Goal: Information Seeking & Learning: Learn about a topic

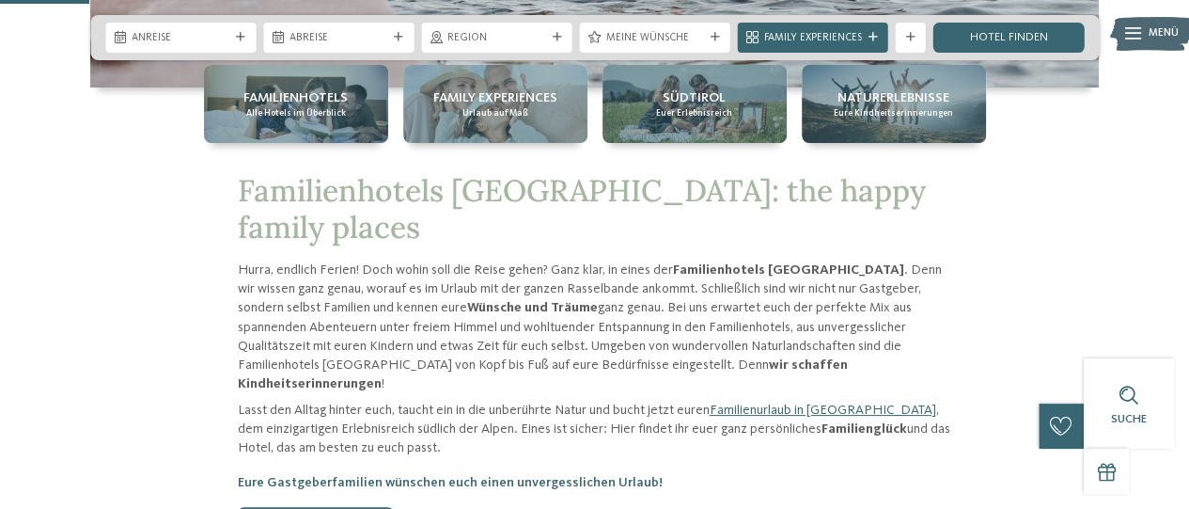
scroll to position [496, 0]
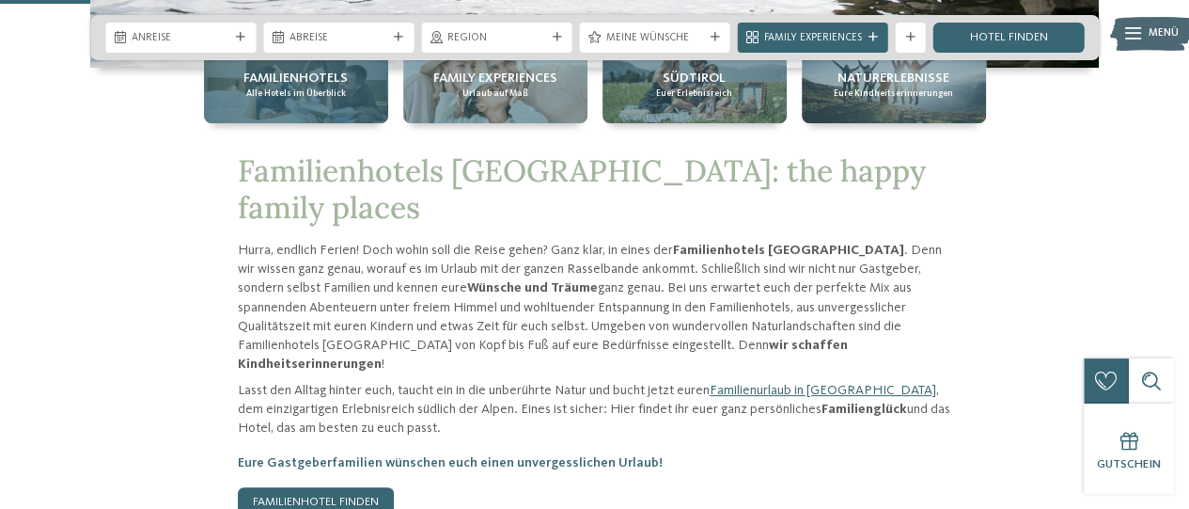
click at [314, 100] on span "Alle Hotels im Überblick" at bounding box center [296, 93] width 100 height 12
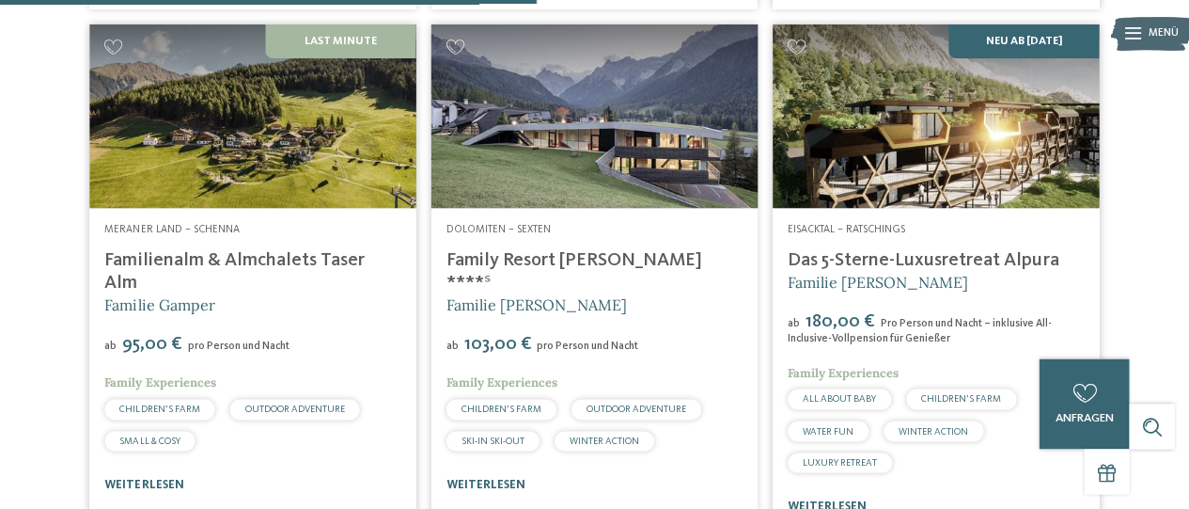
scroll to position [2450, 0]
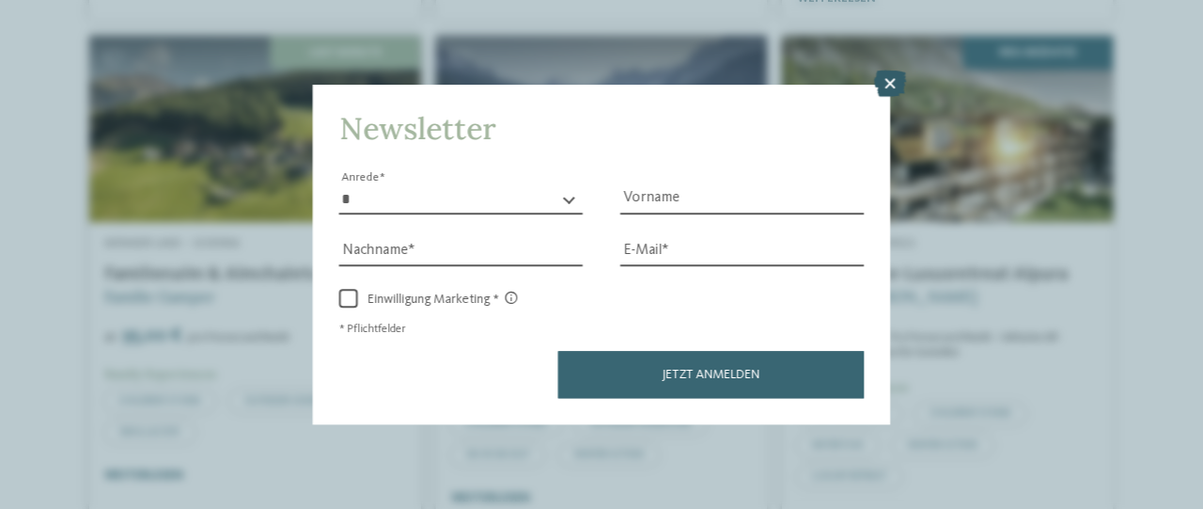
click at [893, 86] on icon at bounding box center [890, 83] width 32 height 26
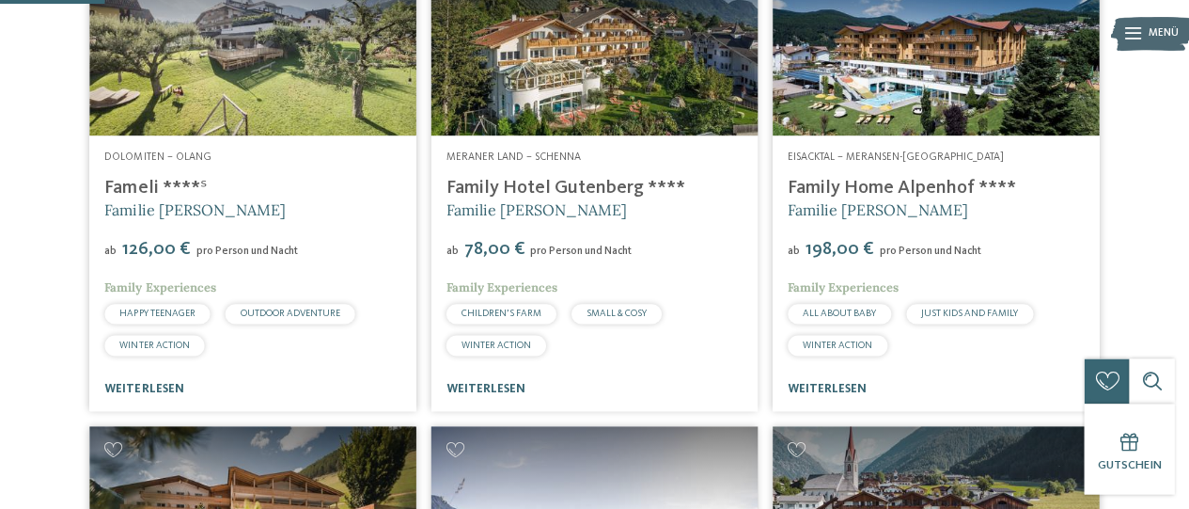
scroll to position [478, 0]
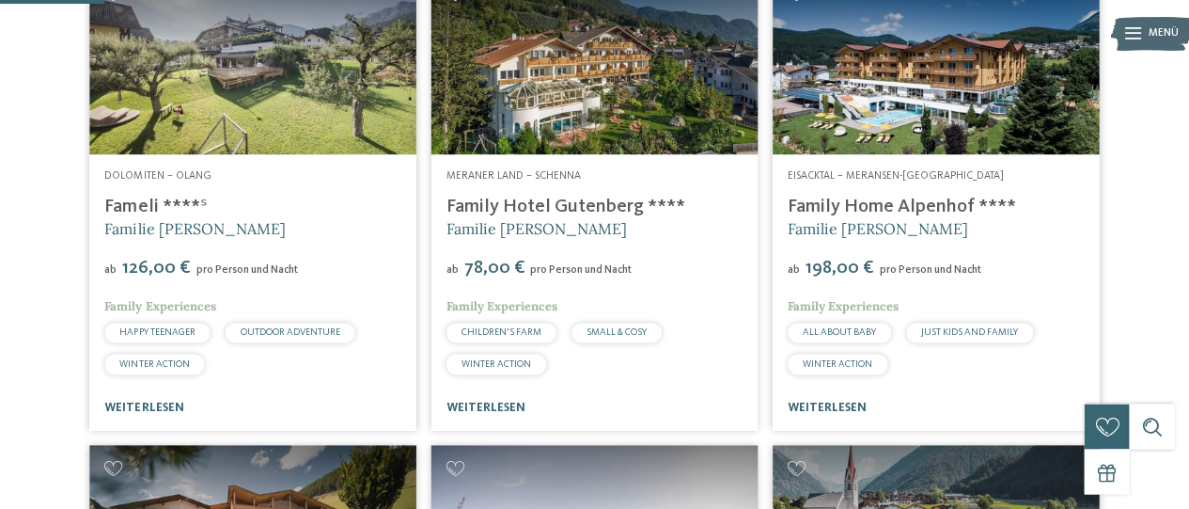
click at [955, 120] on img at bounding box center [936, 62] width 326 height 183
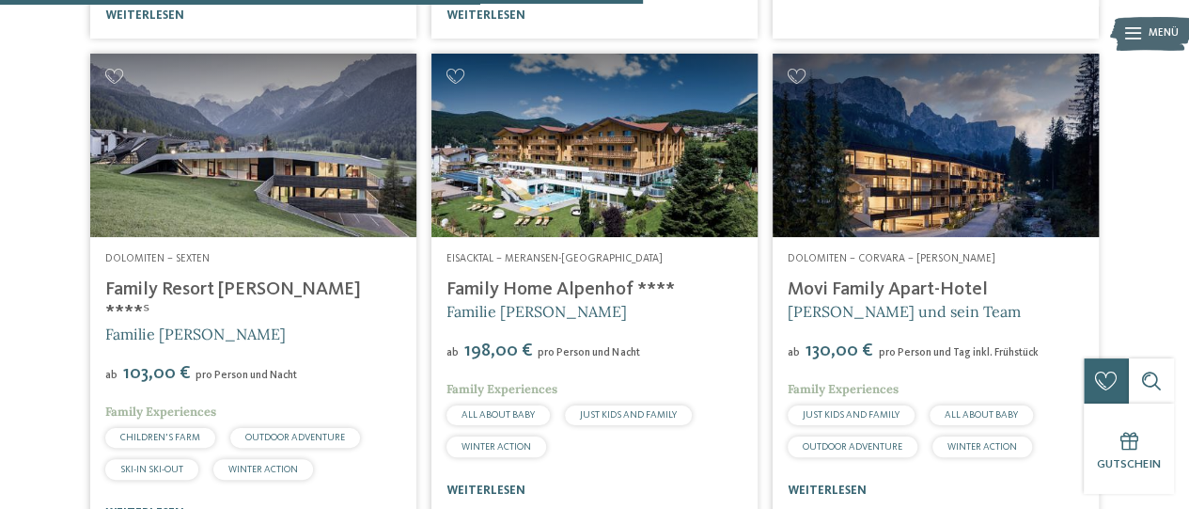
scroll to position [2953, 0]
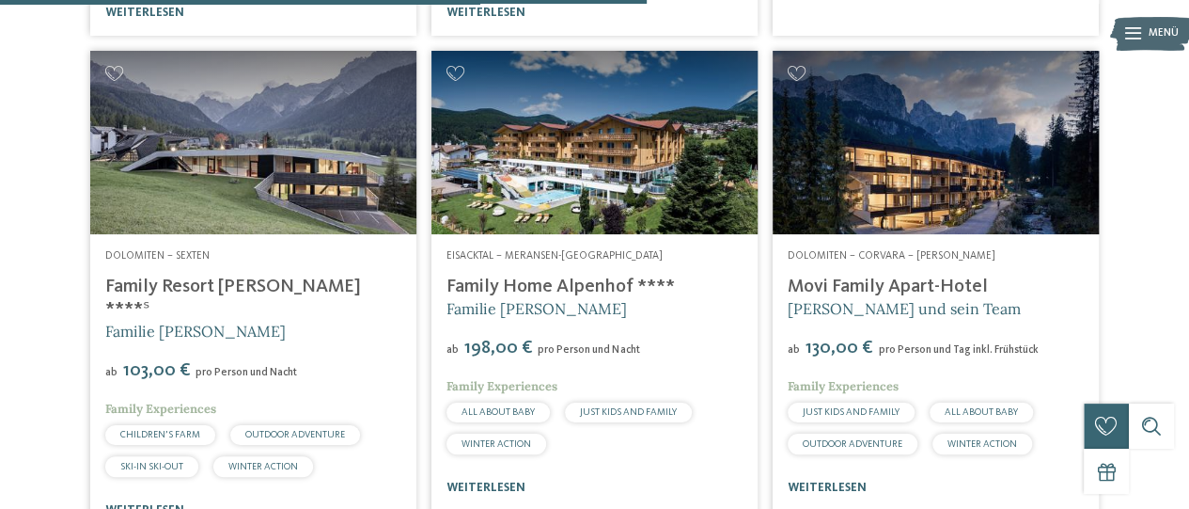
click at [252, 201] on img at bounding box center [253, 142] width 326 height 183
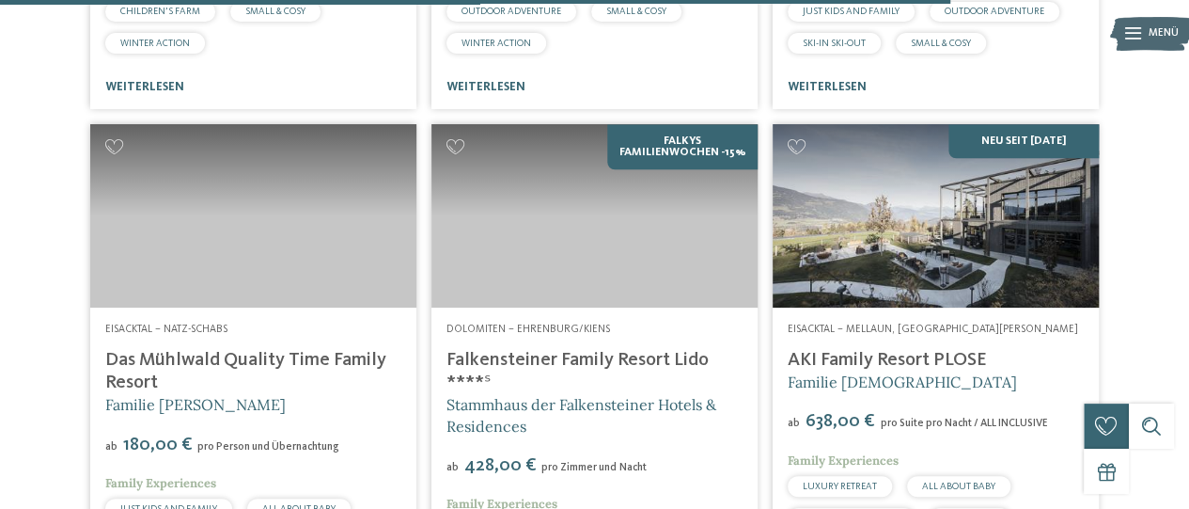
scroll to position [4382, 0]
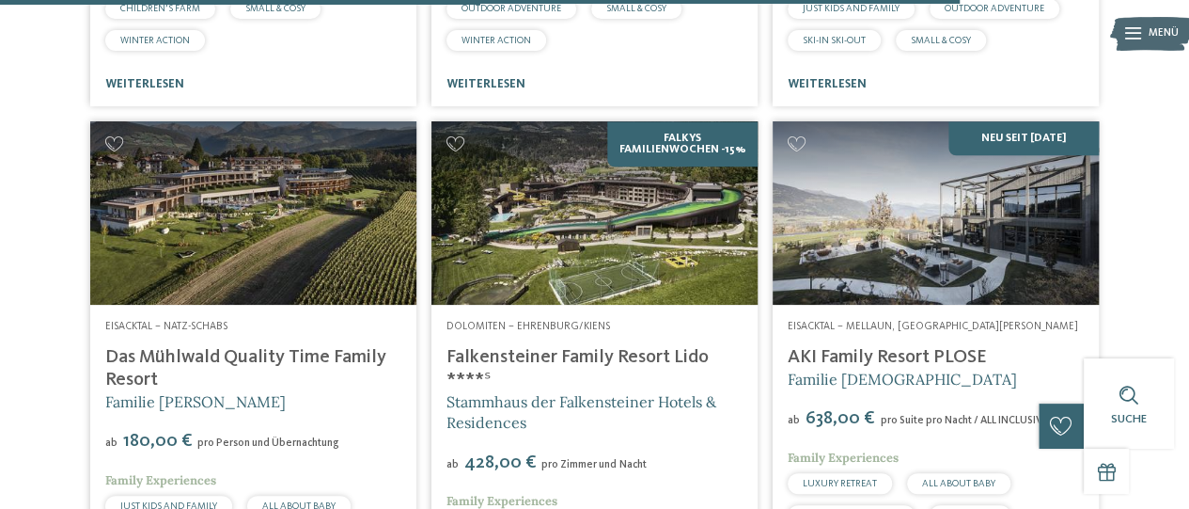
click at [209, 233] on img at bounding box center [253, 212] width 326 height 183
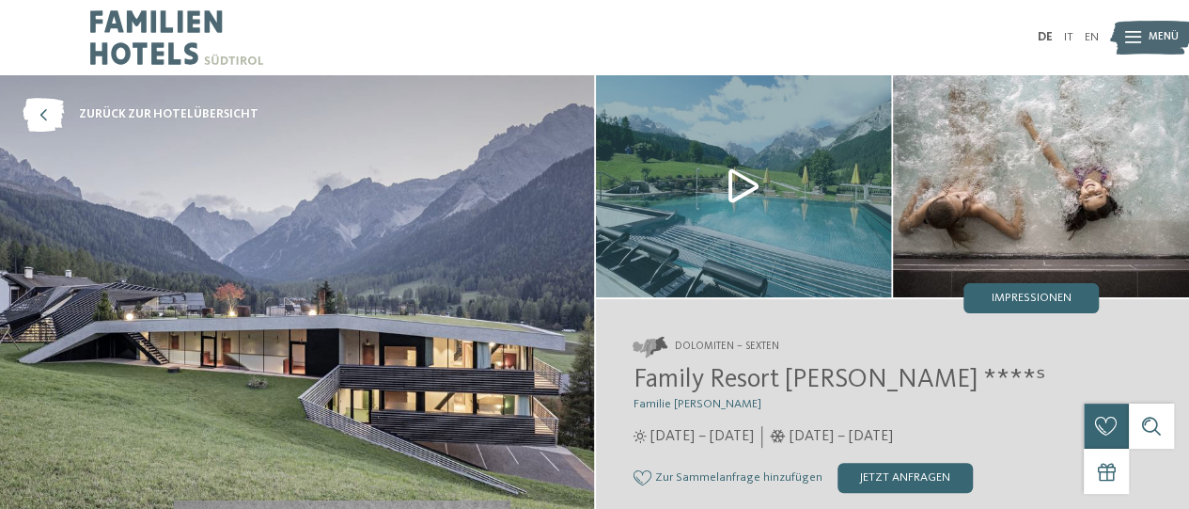
click at [709, 201] on img at bounding box center [744, 186] width 296 height 222
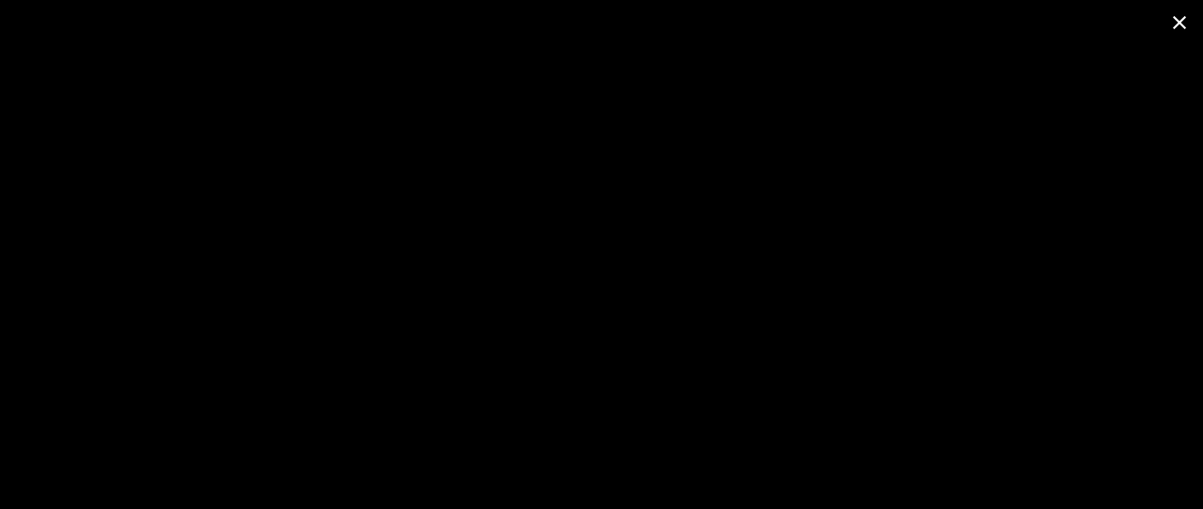
click at [1183, 36] on span at bounding box center [1179, 22] width 47 height 44
